Goal: Transaction & Acquisition: Purchase product/service

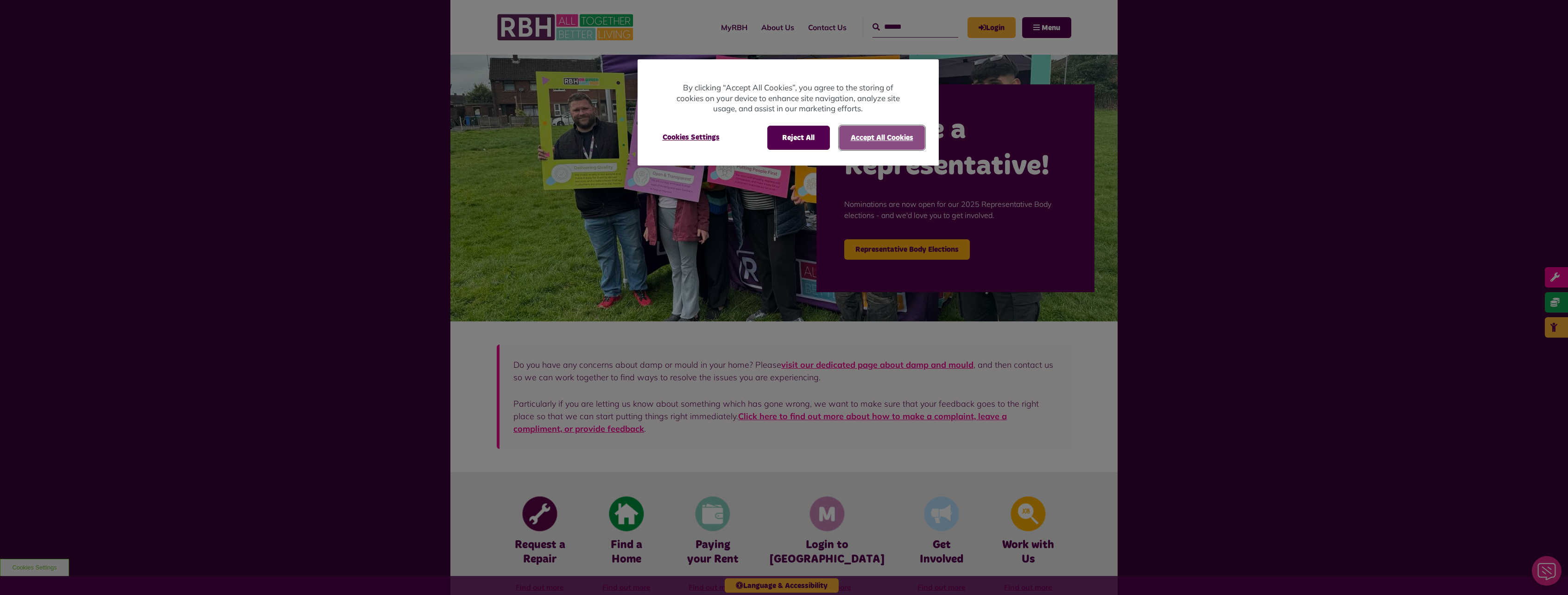
click at [860, 134] on button "Accept All Cookies" at bounding box center [882, 138] width 86 height 24
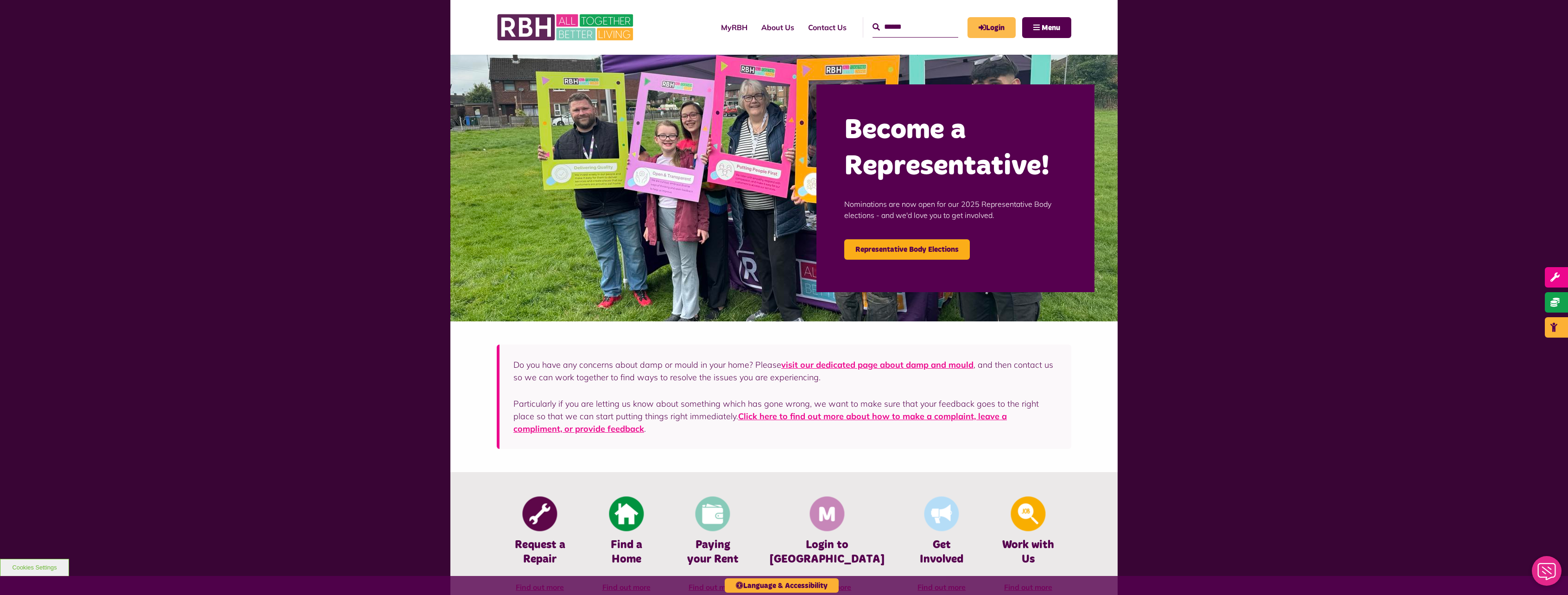
click at [977, 37] on link "Login" at bounding box center [991, 27] width 48 height 21
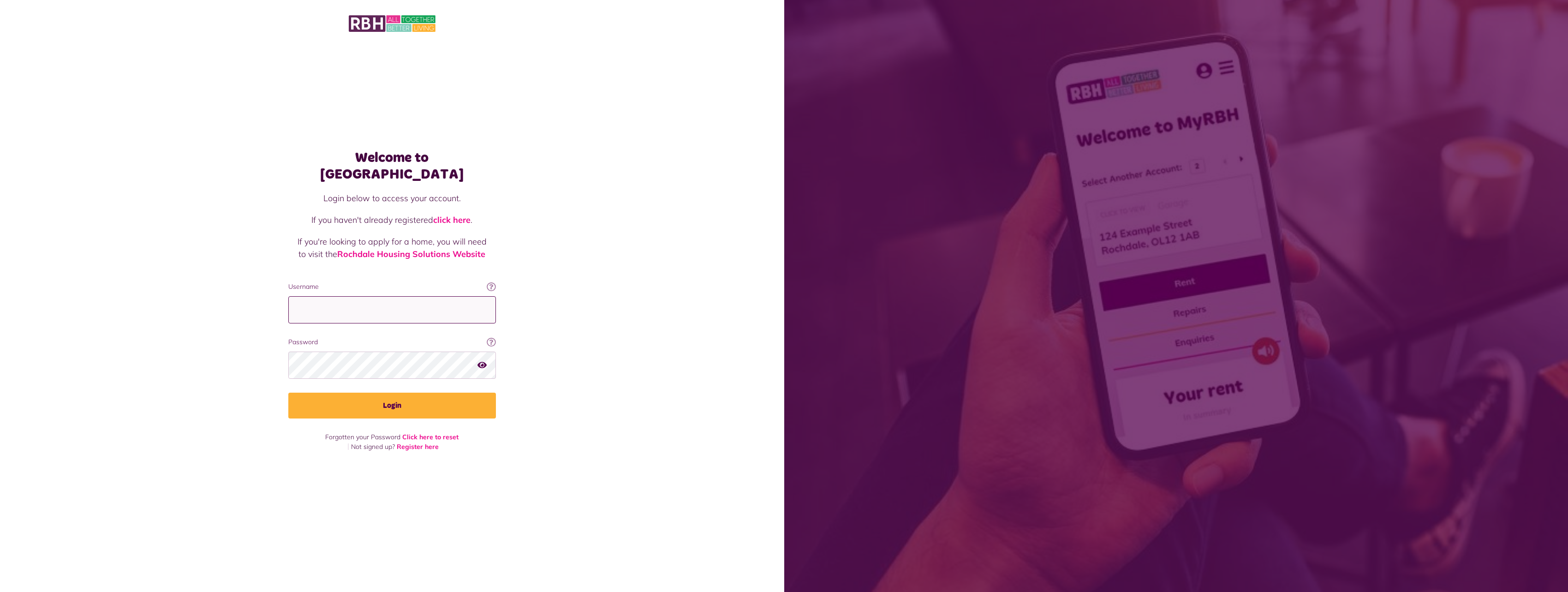
click at [400, 296] on input "Username" at bounding box center [392, 309] width 207 height 27
type input "**********"
click at [288, 393] on button "Login" at bounding box center [392, 405] width 207 height 26
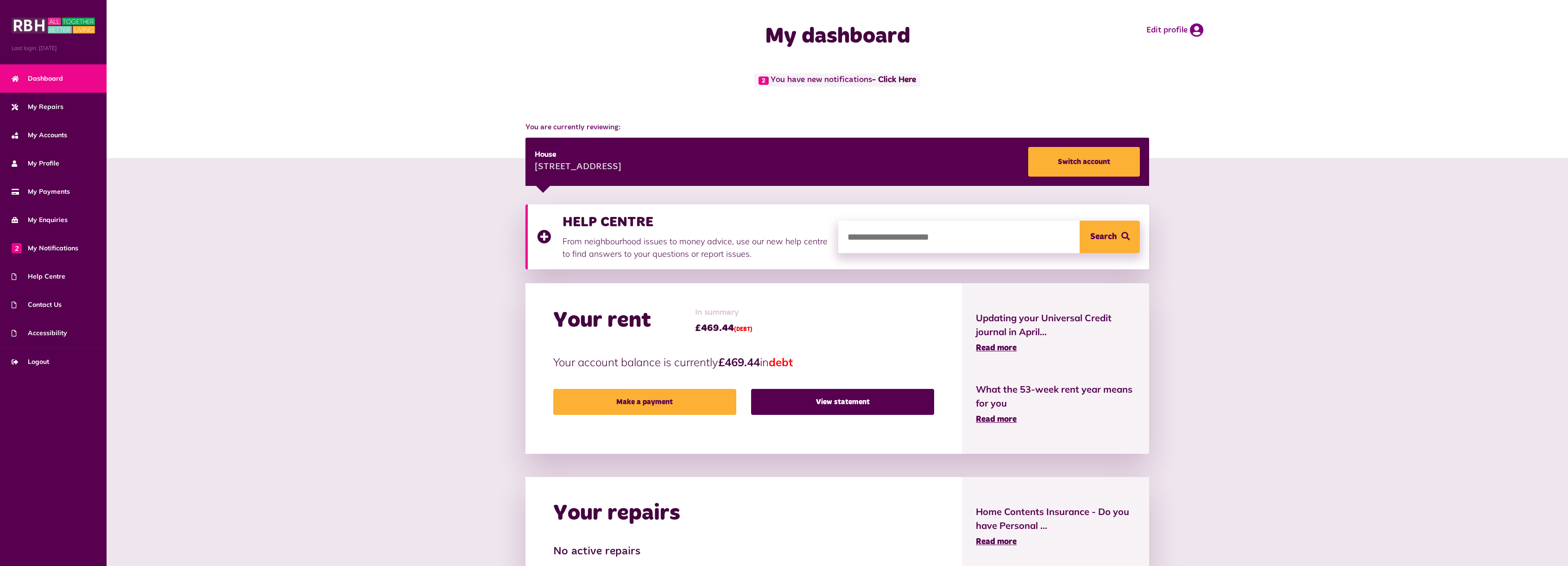
click at [465, 465] on div "HELP CENTRE From neighbourhood issues to money advice, use our new help centre …" at bounding box center [837, 502] width 760 height 595
click at [679, 398] on link "Make a payment" at bounding box center [645, 402] width 183 height 26
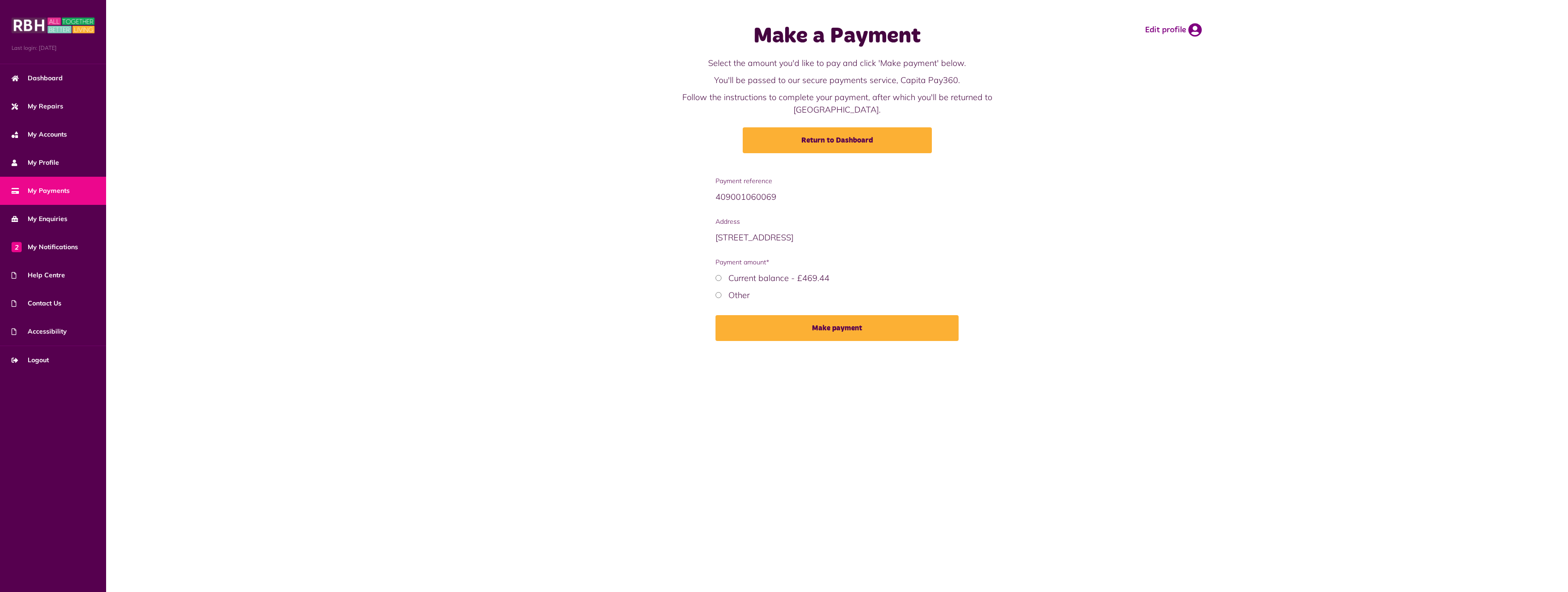
click at [740, 273] on label "Current balance - £469.44" at bounding box center [778, 278] width 101 height 11
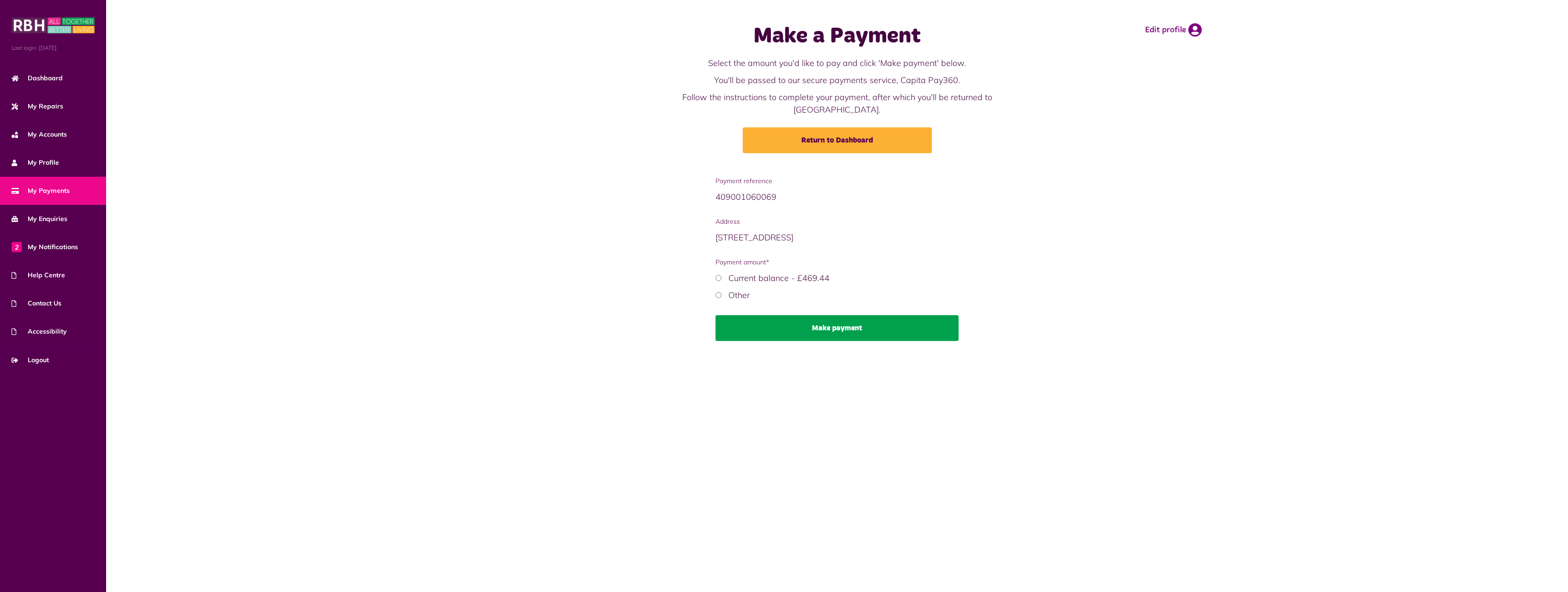
click at [797, 315] on button "Make payment" at bounding box center [837, 328] width 243 height 26
